Goal: Task Accomplishment & Management: Complete application form

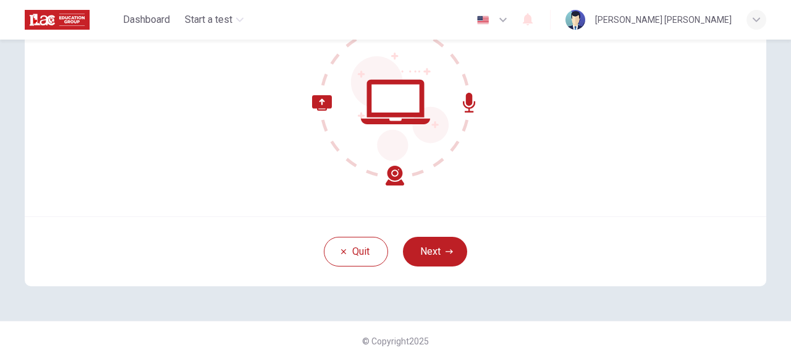
scroll to position [156, 0]
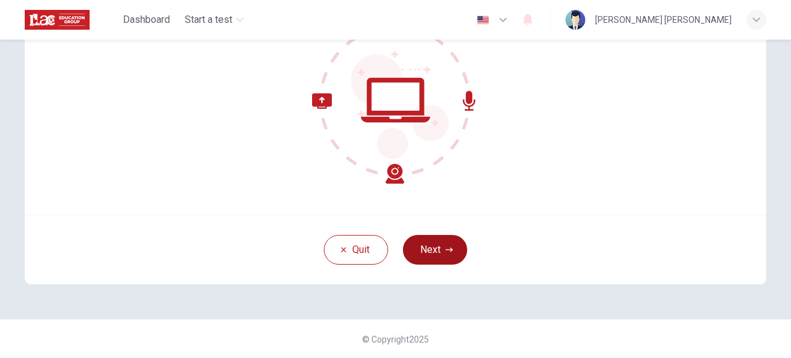
click at [424, 248] on button "Next" at bounding box center [435, 250] width 64 height 30
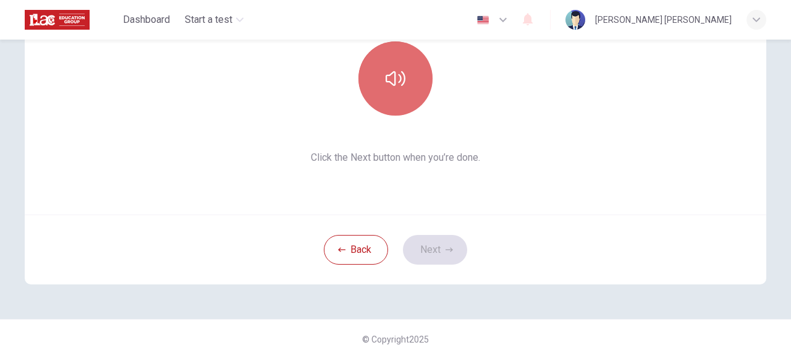
click at [389, 77] on icon "button" at bounding box center [395, 79] width 20 height 20
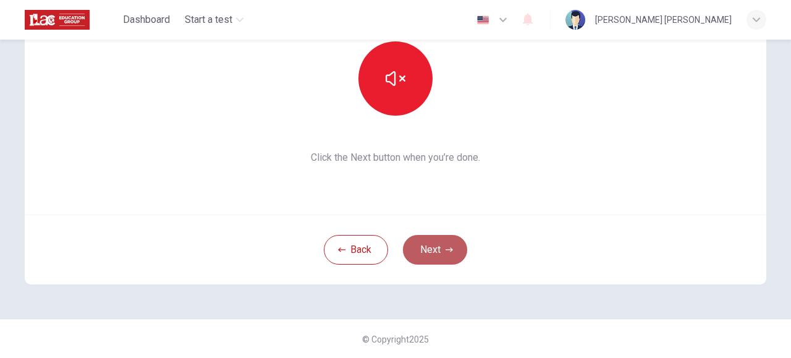
click at [429, 250] on button "Next" at bounding box center [435, 250] width 64 height 30
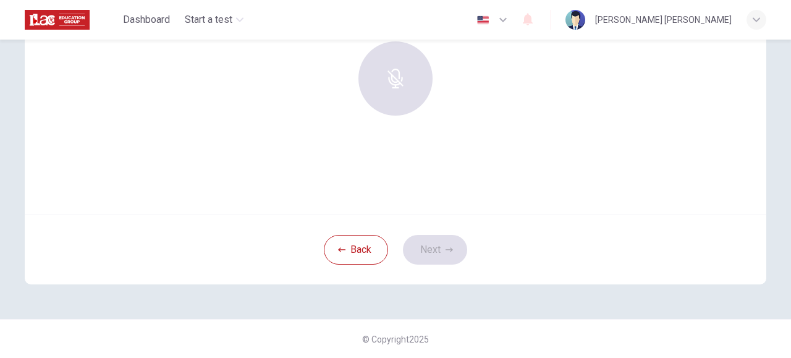
drag, startPoint x: 273, startPoint y: 62, endPoint x: 344, endPoint y: 175, distance: 133.5
click at [344, 175] on div "Use this screen to make sure your microphone is working. Click the record butto…" at bounding box center [395, 66] width 741 height 297
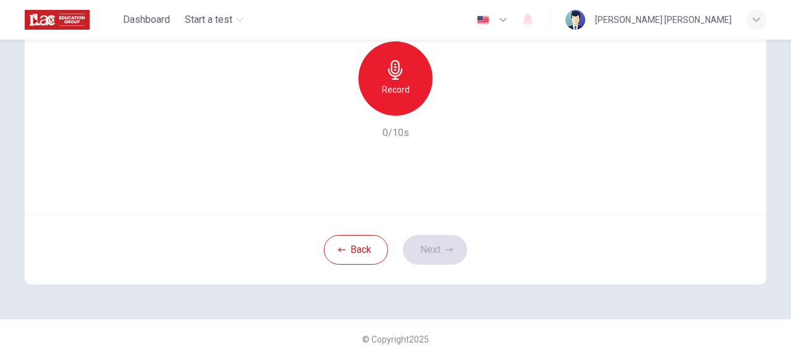
click at [389, 77] on icon "button" at bounding box center [395, 70] width 20 height 20
click at [450, 104] on icon "button" at bounding box center [453, 105] width 6 height 7
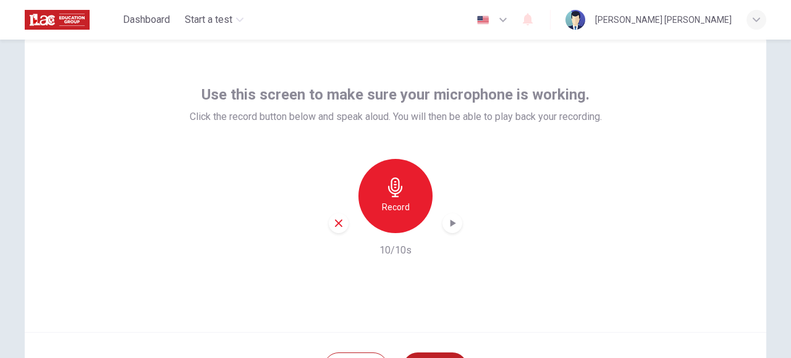
scroll to position [42, 0]
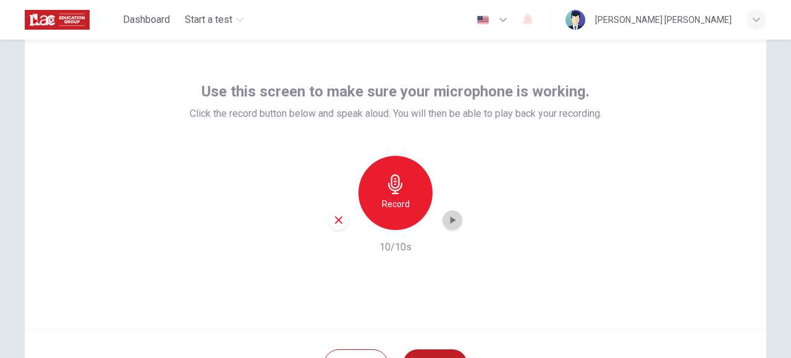
click at [451, 221] on icon "button" at bounding box center [453, 219] width 6 height 7
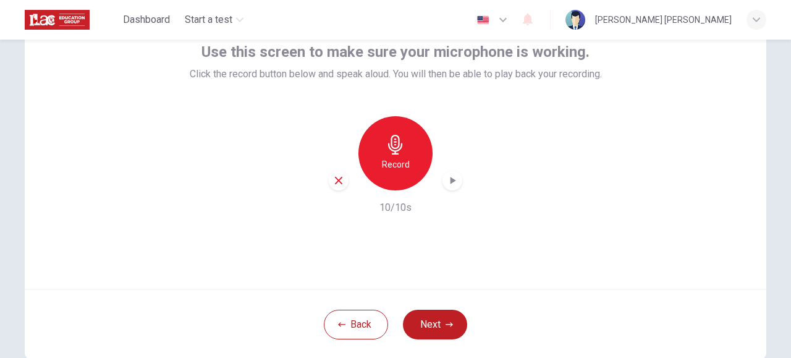
scroll to position [81, 0]
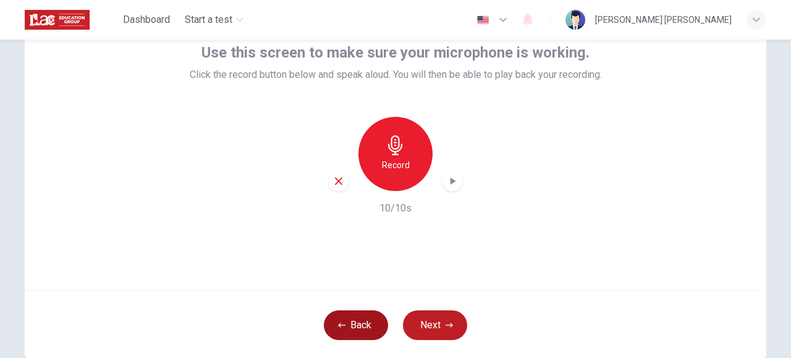
click at [355, 322] on button "Back" at bounding box center [356, 325] width 64 height 30
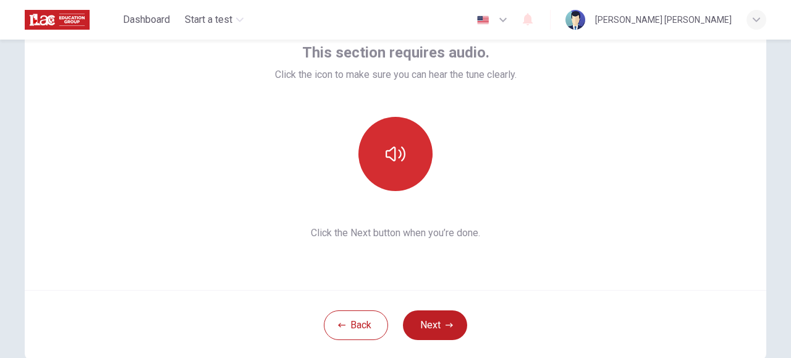
click at [392, 152] on icon "button" at bounding box center [395, 153] width 20 height 15
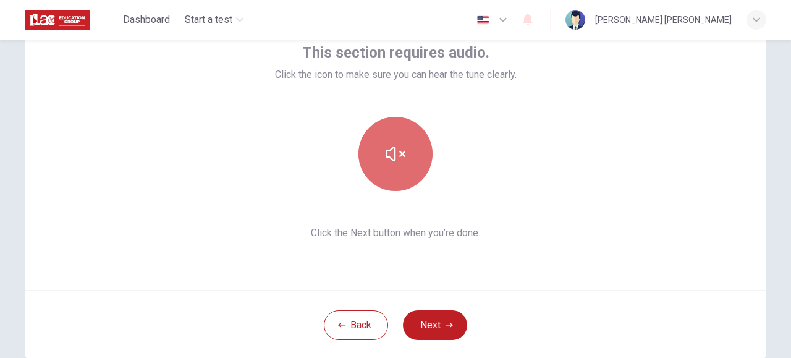
click at [395, 146] on icon "button" at bounding box center [395, 154] width 20 height 20
click at [395, 149] on icon "button" at bounding box center [395, 153] width 20 height 15
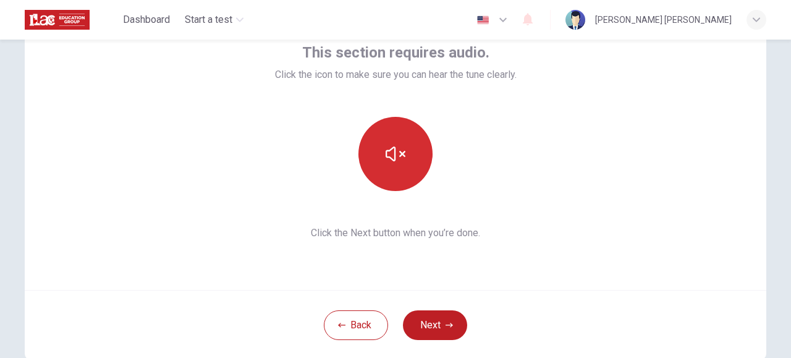
click at [398, 261] on div "This section requires audio. Click the icon to make sure you can hear the tune …" at bounding box center [395, 141] width 741 height 297
click at [423, 326] on button "Next" at bounding box center [435, 325] width 64 height 30
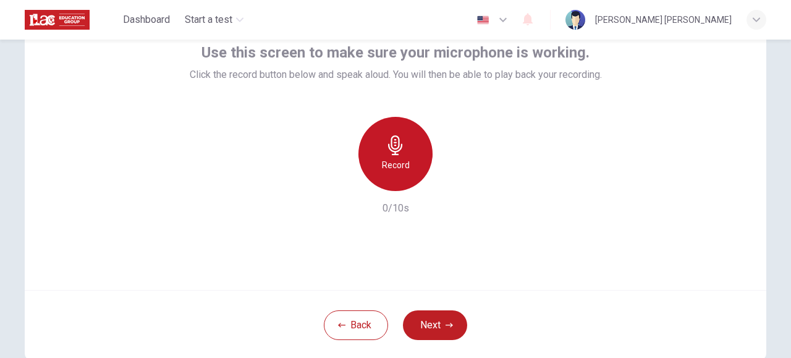
click at [392, 156] on div "Record" at bounding box center [395, 154] width 74 height 74
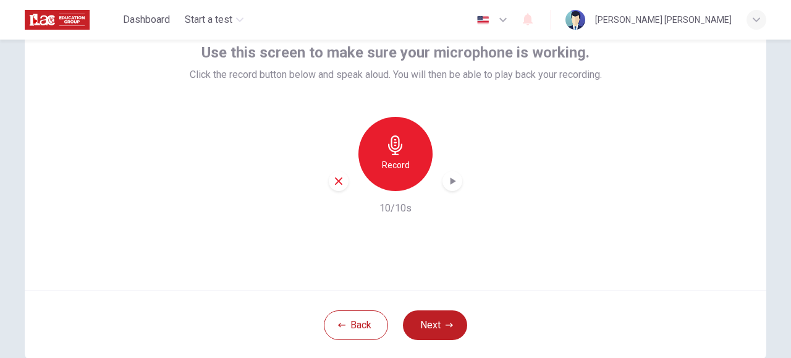
click at [450, 180] on icon "button" at bounding box center [453, 180] width 6 height 7
click at [426, 324] on button "Next" at bounding box center [435, 325] width 64 height 30
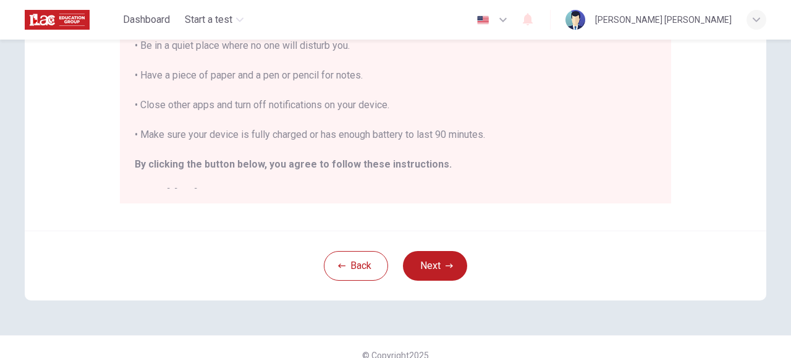
scroll to position [317, 0]
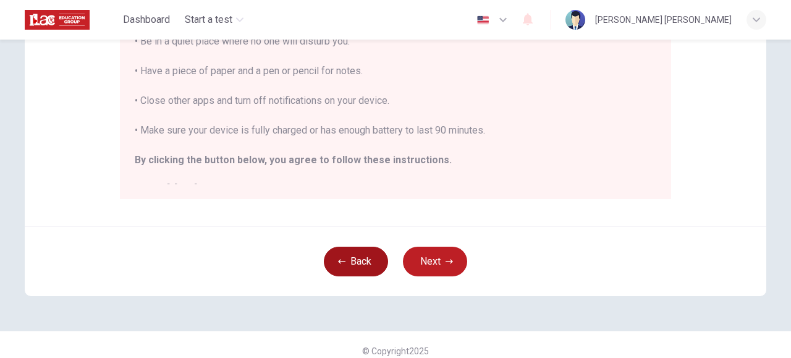
click at [353, 259] on button "Back" at bounding box center [356, 261] width 64 height 30
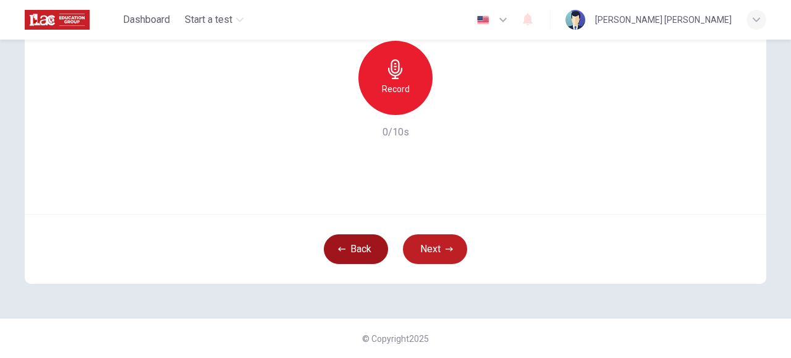
scroll to position [156, 0]
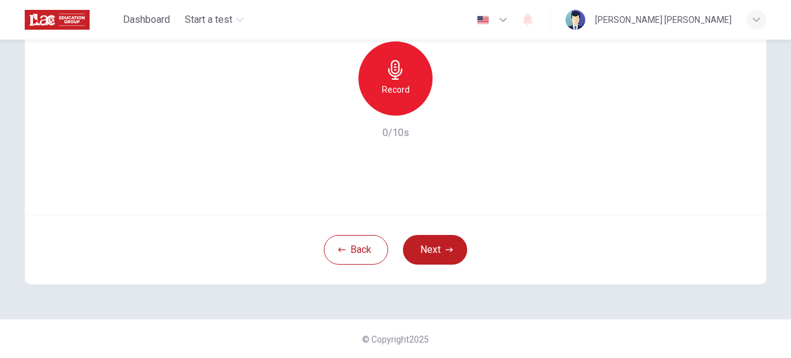
click at [390, 75] on icon "button" at bounding box center [395, 70] width 14 height 20
click at [450, 105] on icon "button" at bounding box center [453, 105] width 6 height 7
click at [492, 161] on div "Use this screen to make sure your microphone is working. Click the record butto…" at bounding box center [395, 66] width 741 height 297
click at [429, 246] on button "Next" at bounding box center [435, 250] width 64 height 30
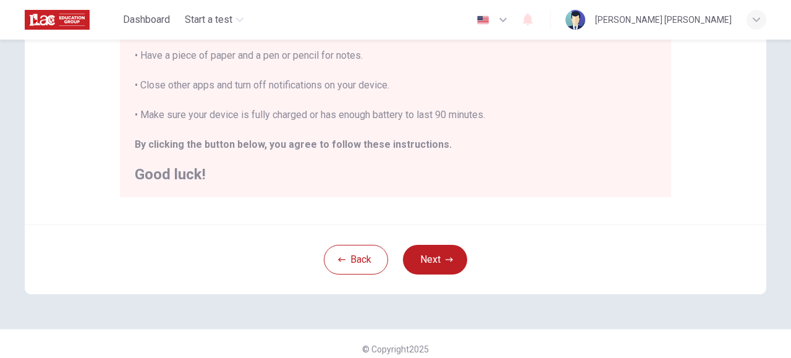
scroll to position [320, 0]
click at [427, 259] on button "Next" at bounding box center [435, 258] width 64 height 30
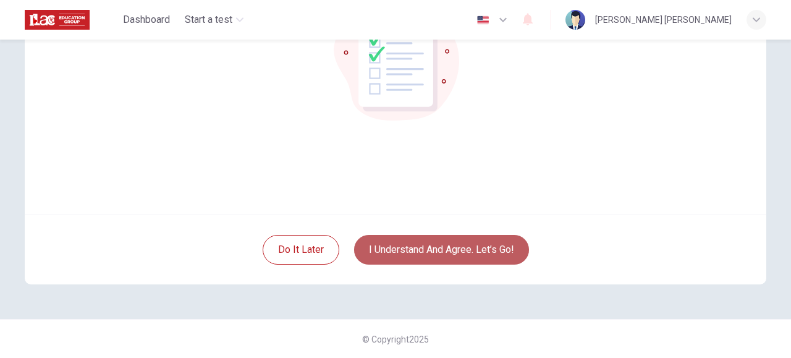
click at [423, 248] on button "I understand and agree. Let’s go!" at bounding box center [441, 250] width 175 height 30
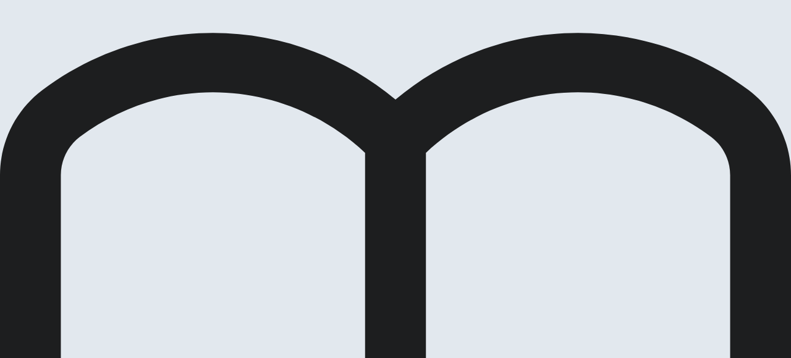
drag, startPoint x: 586, startPoint y: 24, endPoint x: 587, endPoint y: 56, distance: 32.1
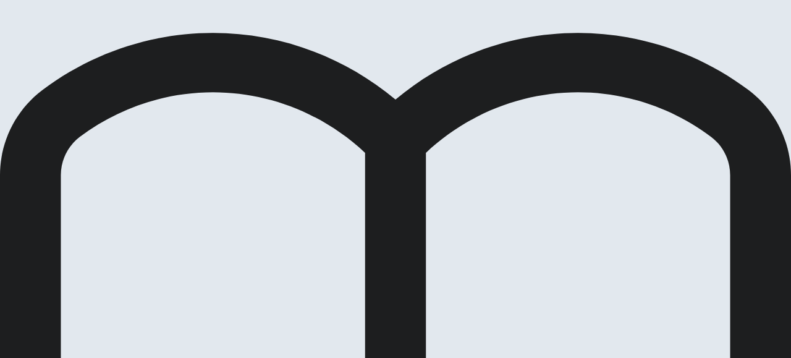
scroll to position [77, 0]
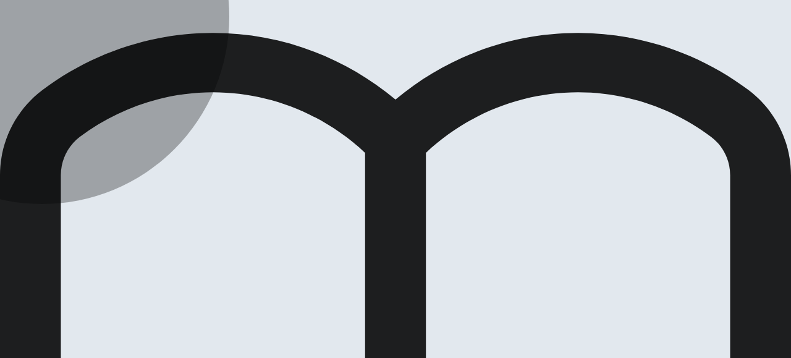
drag, startPoint x: 321, startPoint y: 205, endPoint x: 367, endPoint y: 212, distance: 46.8
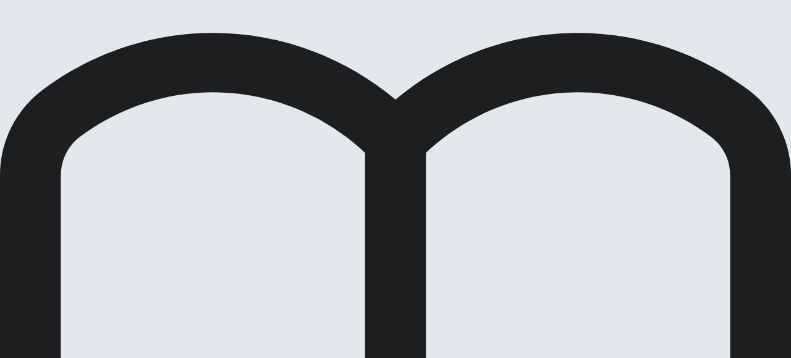
scroll to position [96, 0]
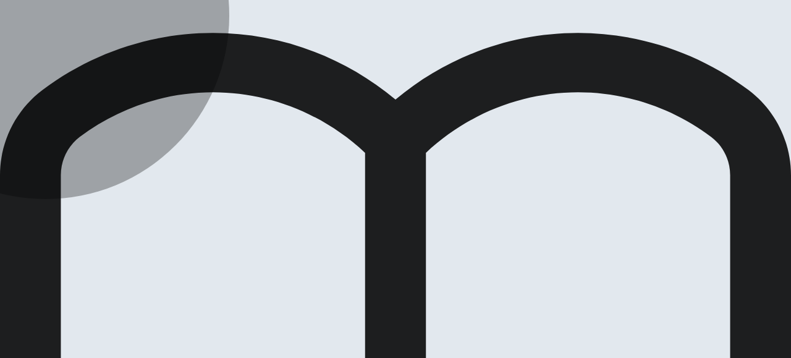
drag, startPoint x: 324, startPoint y: 225, endPoint x: 359, endPoint y: 226, distance: 34.6
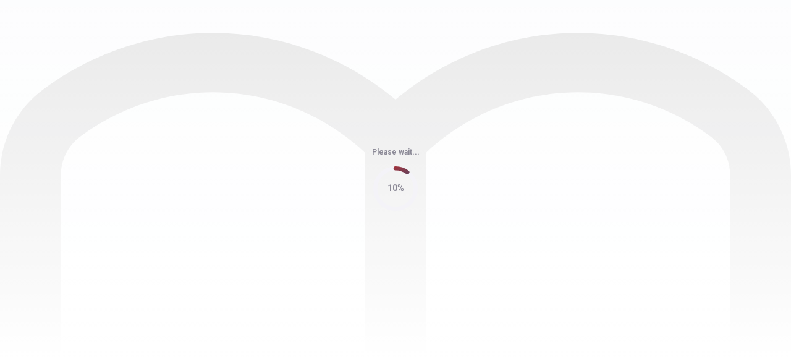
scroll to position [0, 0]
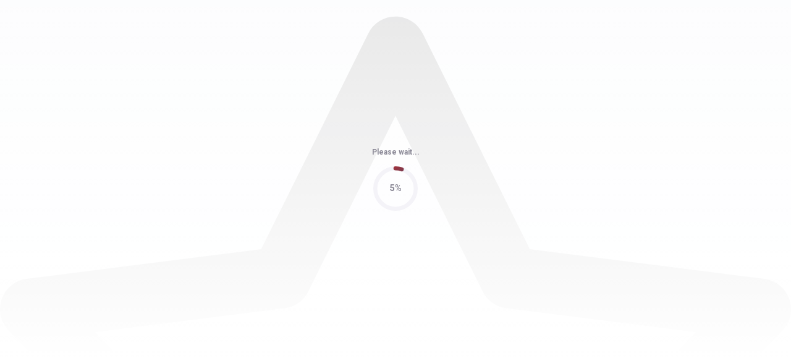
scroll to position [0, 0]
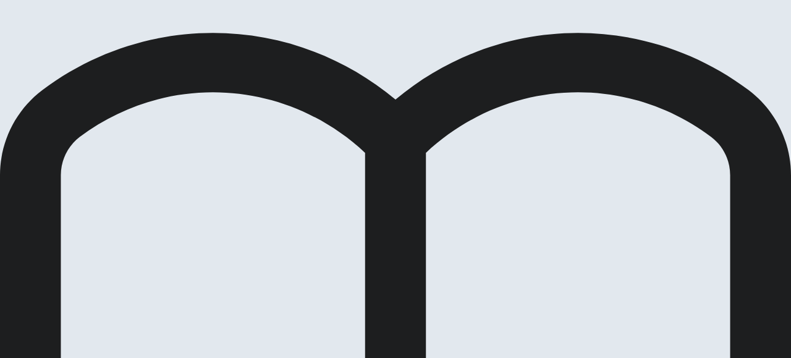
scroll to position [23, 0]
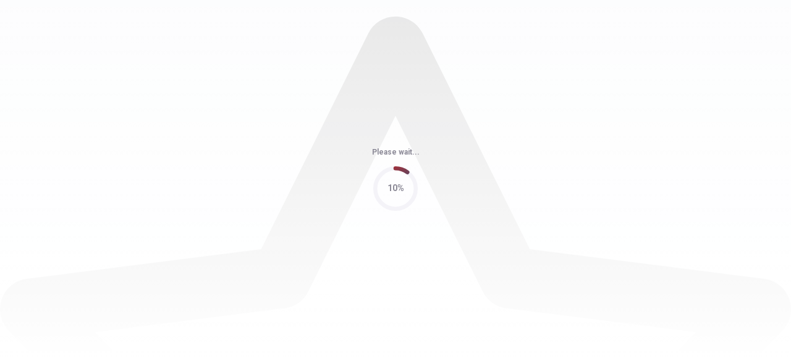
scroll to position [0, 0]
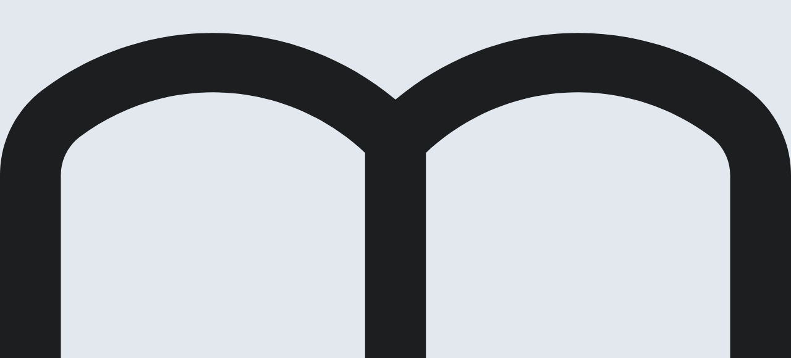
scroll to position [631, 0]
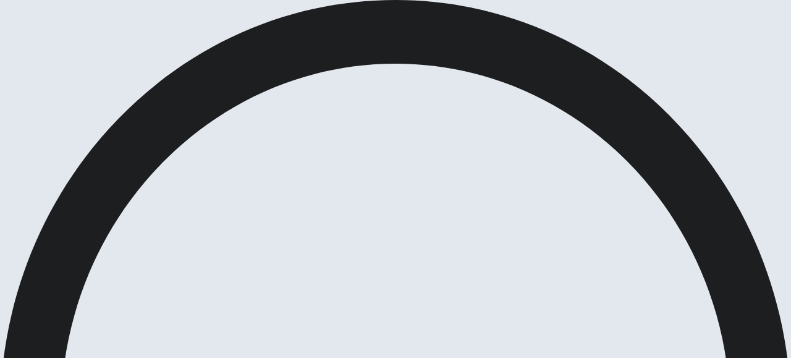
scroll to position [0, 0]
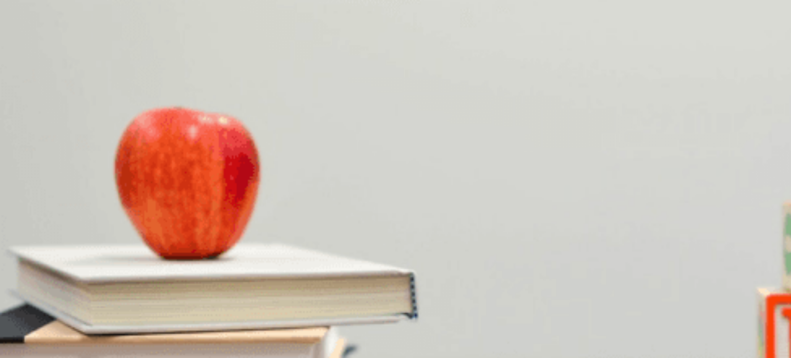
scroll to position [60, 0]
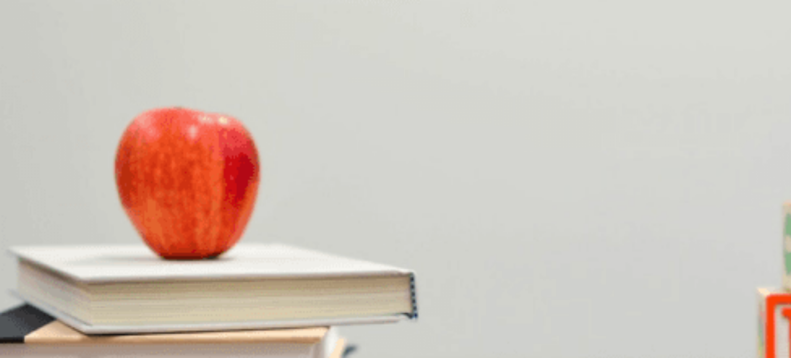
scroll to position [1007, 0]
type input "0"
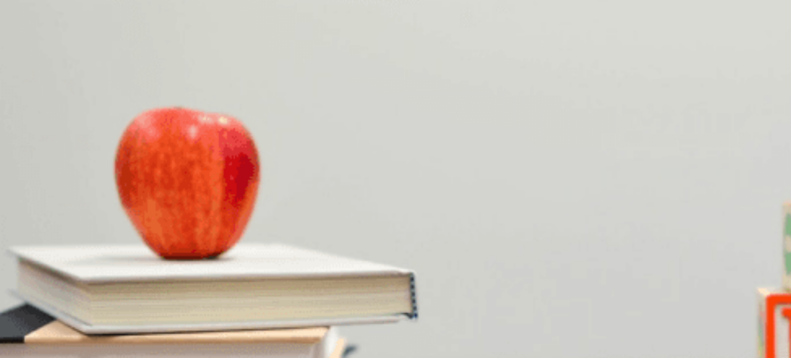
scroll to position [319, 0]
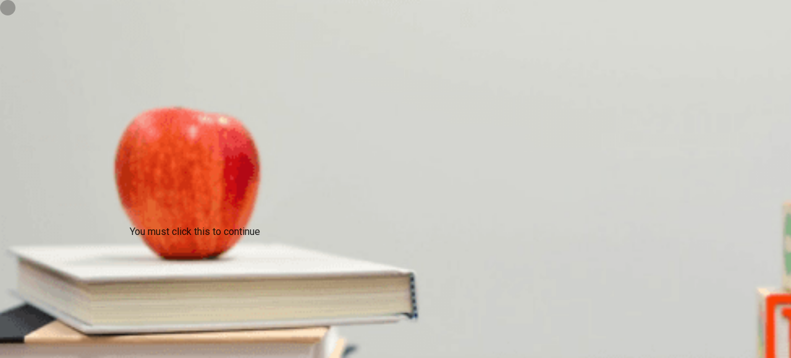
drag, startPoint x: 436, startPoint y: 322, endPoint x: 437, endPoint y: 316, distance: 7.0
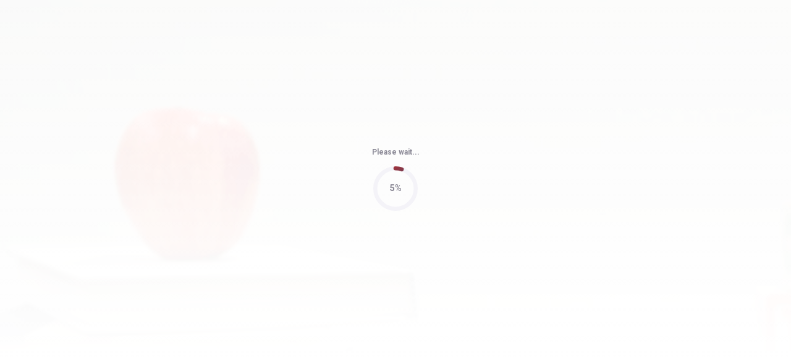
type input "98"
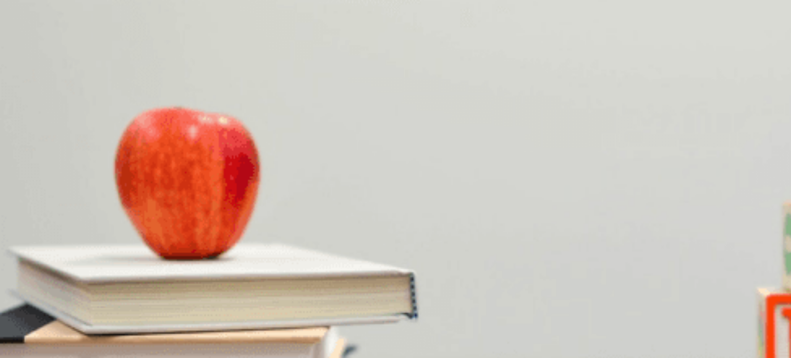
scroll to position [0, 0]
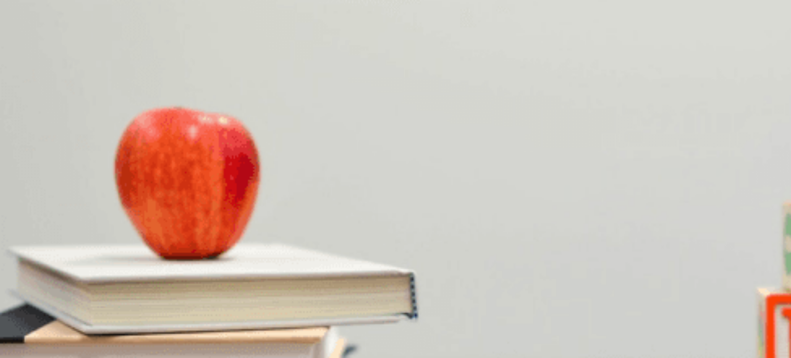
scroll to position [86, 0]
type input "0"
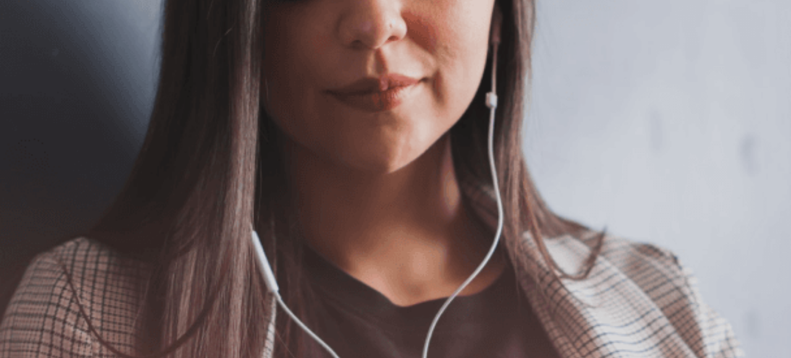
scroll to position [78, 0]
drag, startPoint x: 663, startPoint y: 20, endPoint x: 663, endPoint y: 28, distance: 7.4
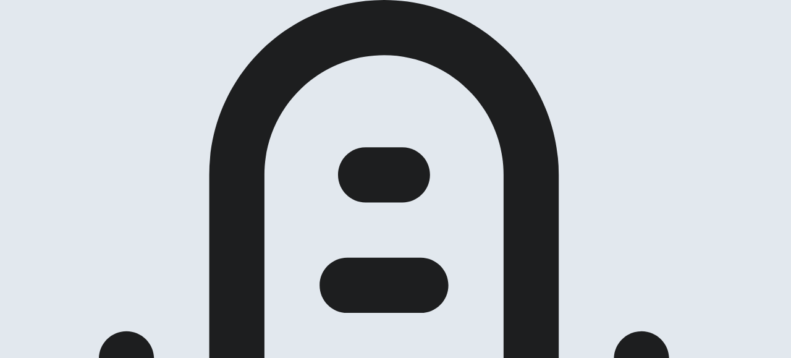
scroll to position [153, 0]
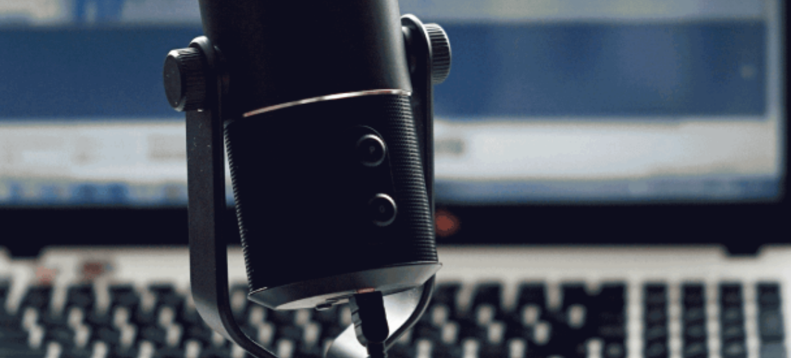
scroll to position [161, 0]
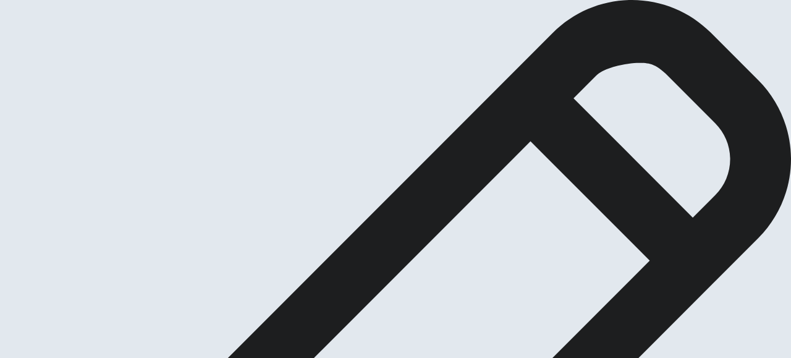
scroll to position [79, 0]
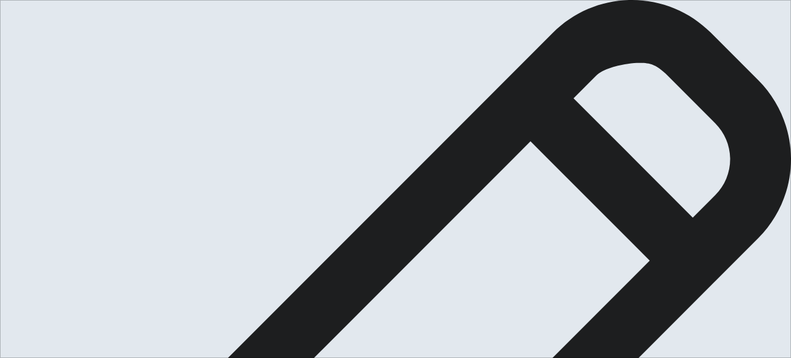
scroll to position [151, 0]
type textarea "I"
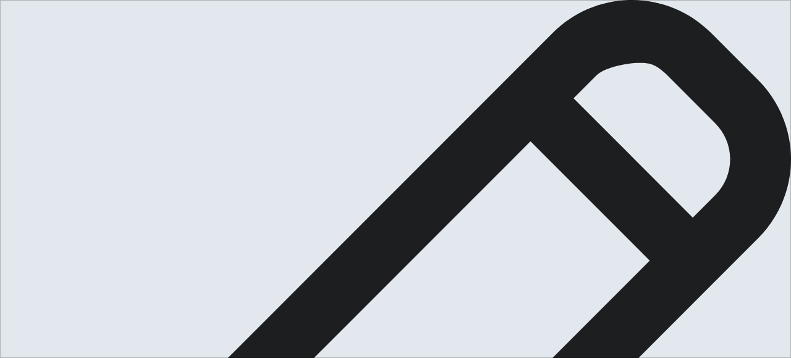
type textarea "My life was changed when I was accepted in the [GEOGRAPHIC_DATA]. All the time …"
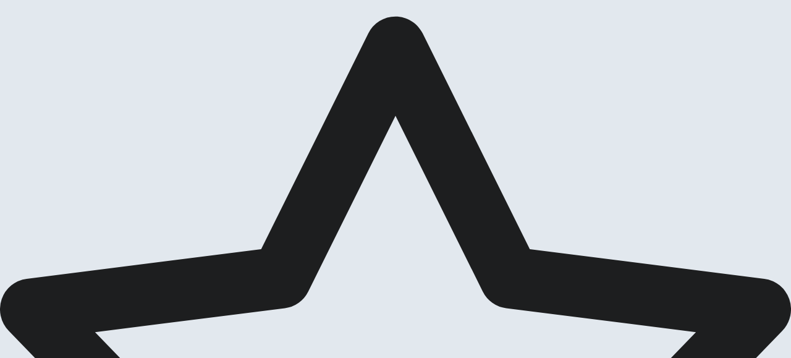
scroll to position [33, 0]
